Goal: Obtain resource: Download file/media

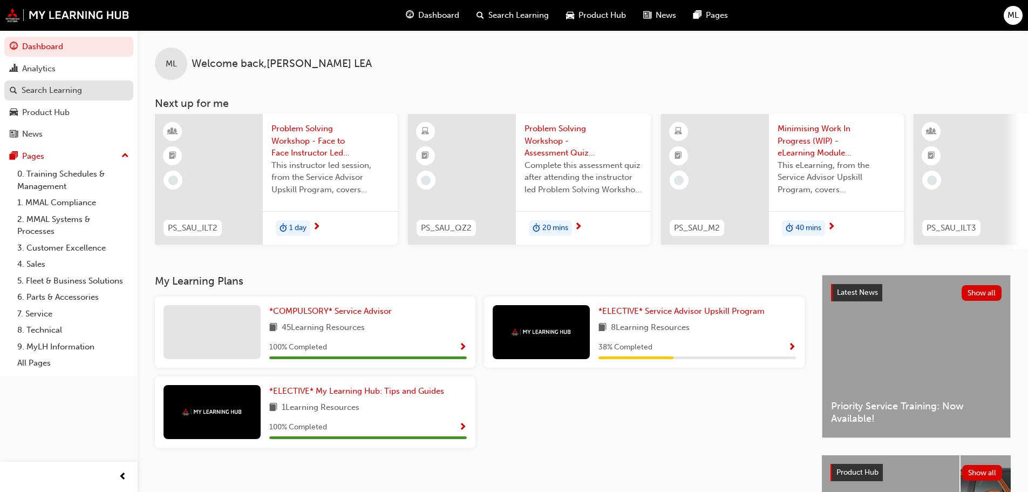
click at [59, 87] on div "Search Learning" at bounding box center [52, 90] width 60 height 12
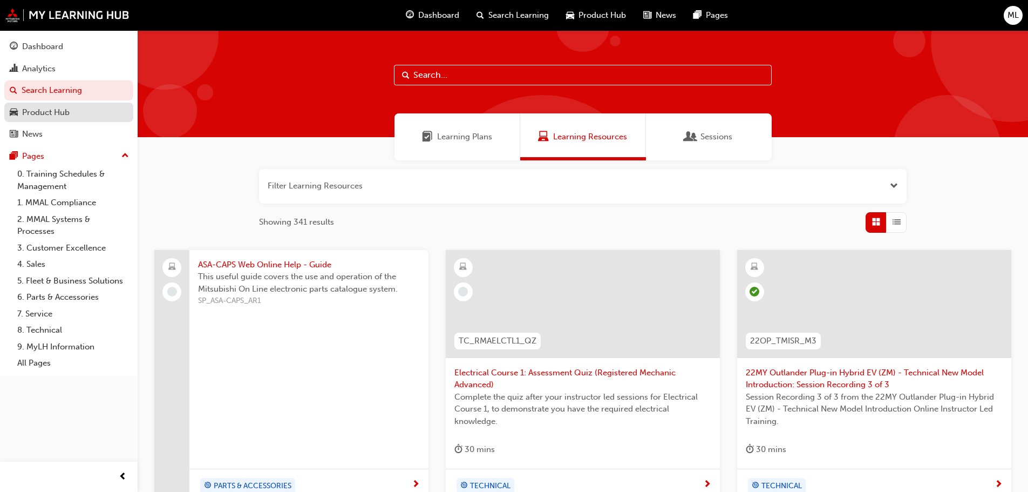
drag, startPoint x: 45, startPoint y: 112, endPoint x: 63, endPoint y: 112, distance: 18.4
click at [45, 112] on div "Product Hub" at bounding box center [46, 112] width 48 height 12
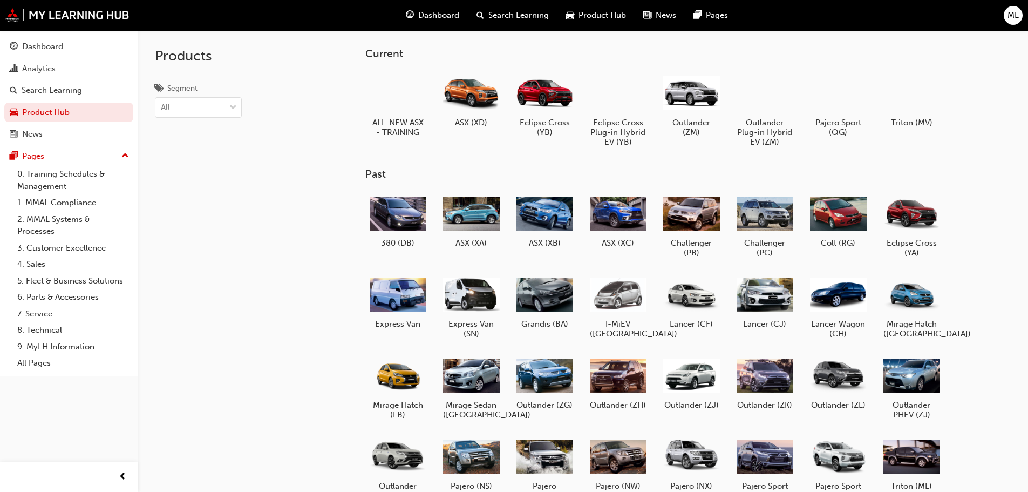
click at [770, 126] on h5 "Outlander Plug-in Hybrid EV (ZM)" at bounding box center [765, 132] width 57 height 29
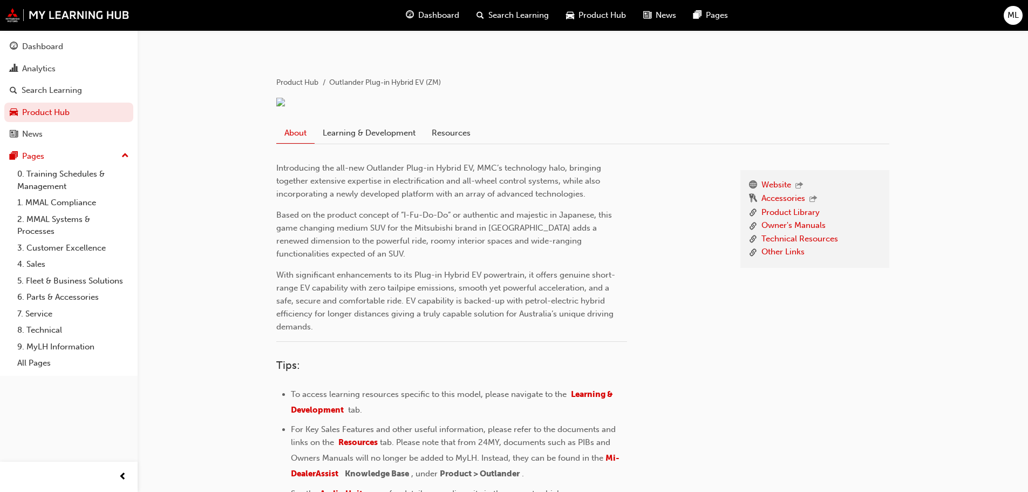
scroll to position [270, 0]
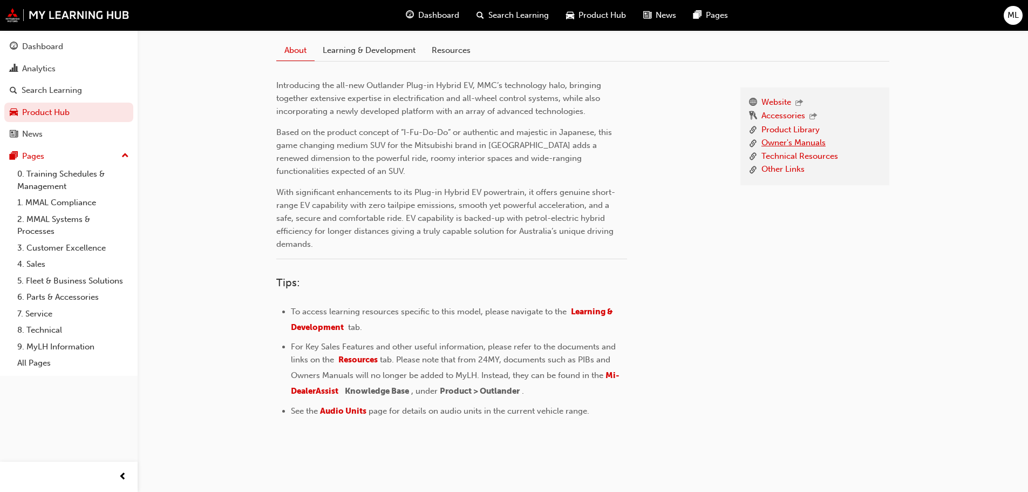
click at [772, 150] on link "Owner's Manuals" at bounding box center [794, 143] width 64 height 13
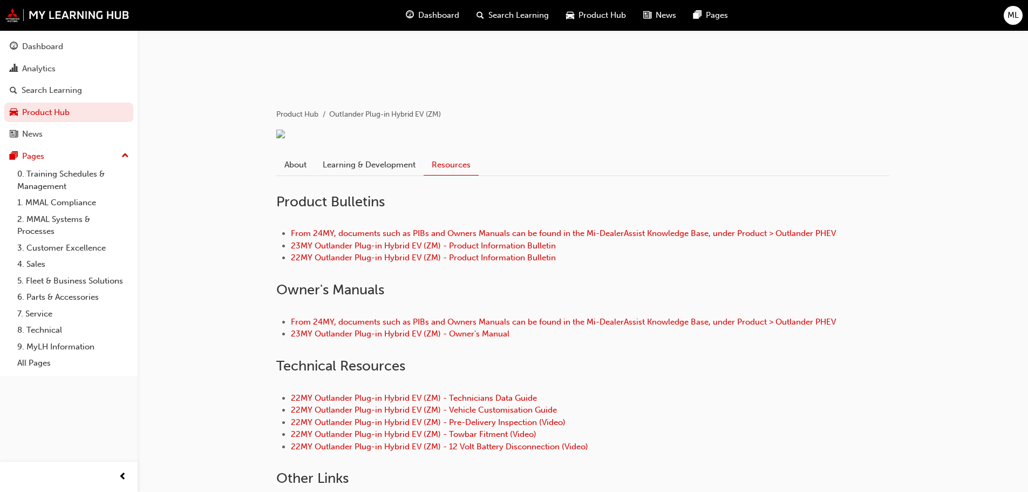
scroll to position [152, 0]
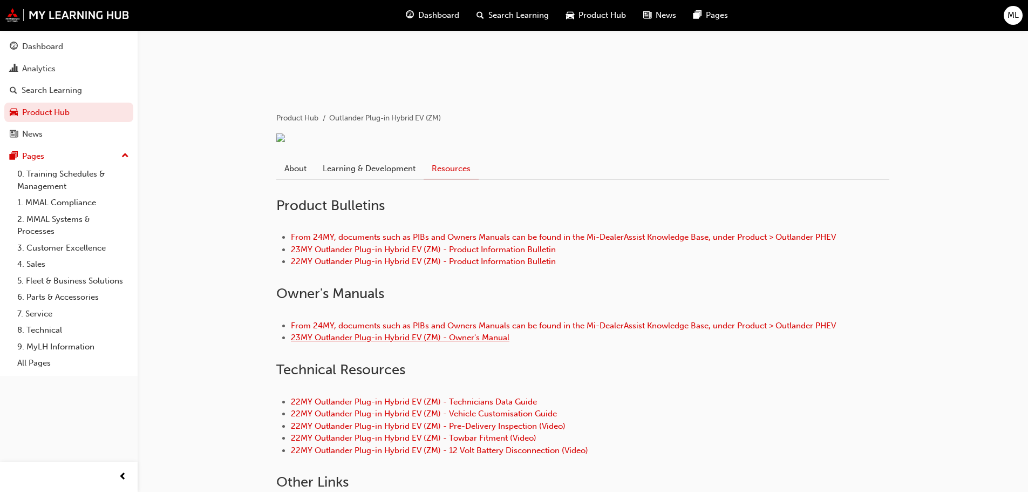
click at [475, 342] on link "23MY Outlander Plug-in Hybrid EV (ZM) - Owner's Manual" at bounding box center [400, 338] width 219 height 10
